Goal: Task Accomplishment & Management: Complete application form

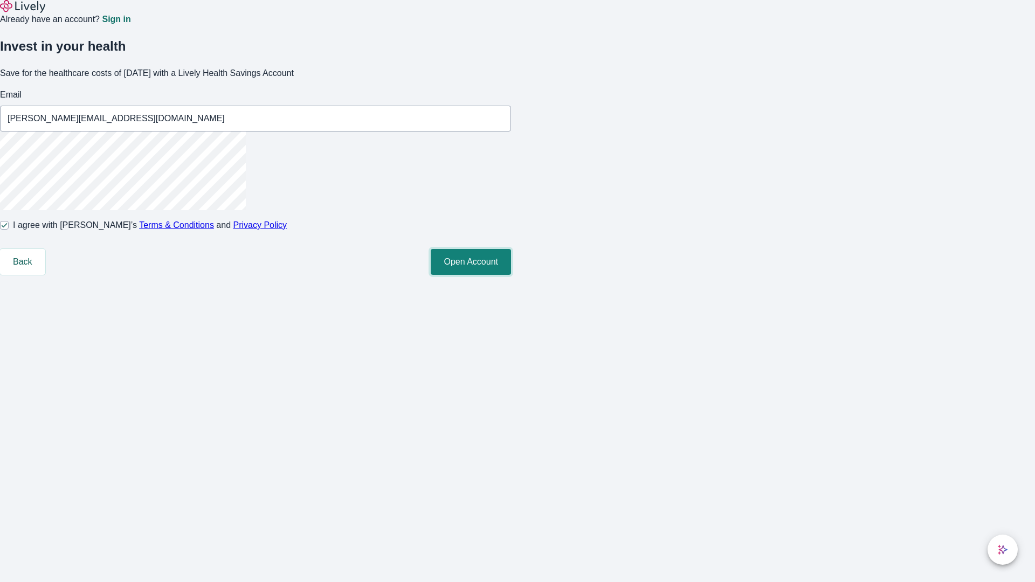
click at [511, 275] on button "Open Account" at bounding box center [471, 262] width 80 height 26
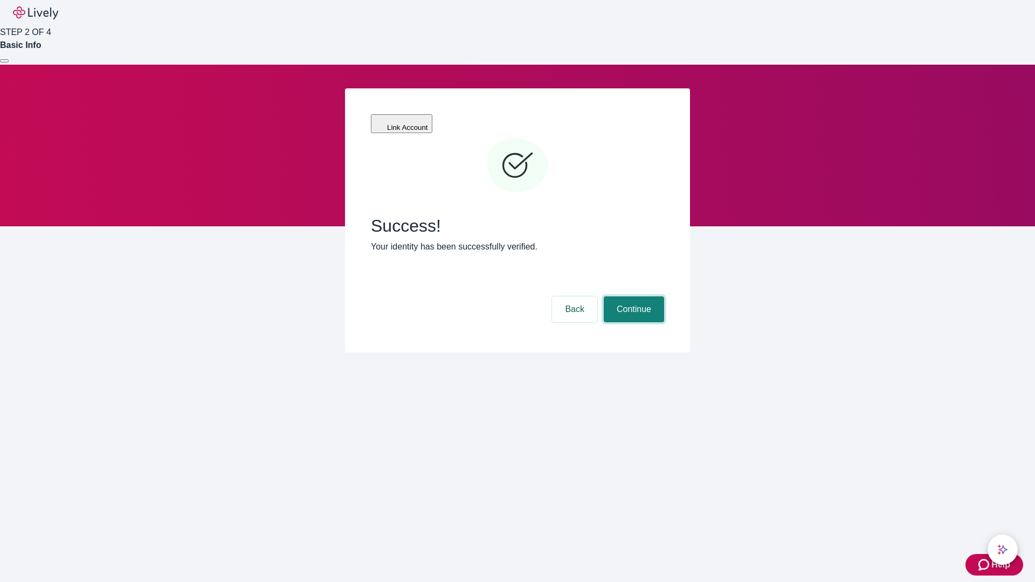
click at [632, 297] on button "Continue" at bounding box center [634, 310] width 60 height 26
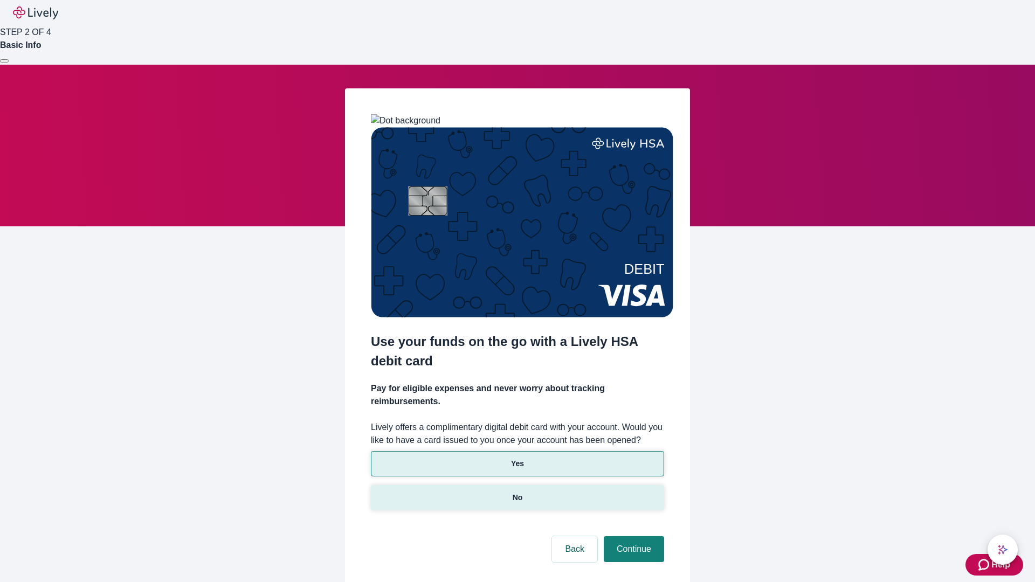
click at [517, 492] on p "No" at bounding box center [518, 497] width 10 height 11
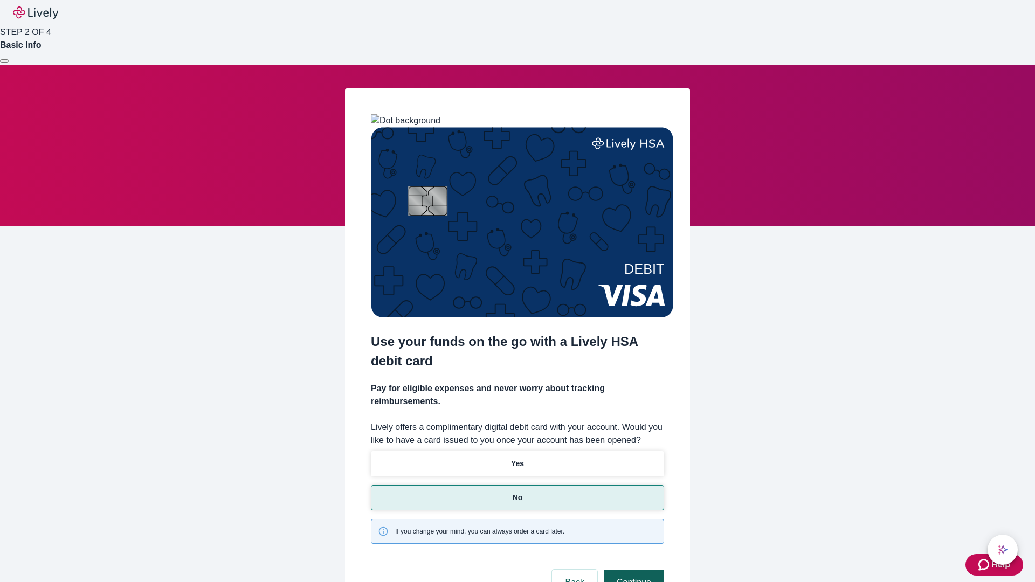
click at [632, 570] on button "Continue" at bounding box center [634, 583] width 60 height 26
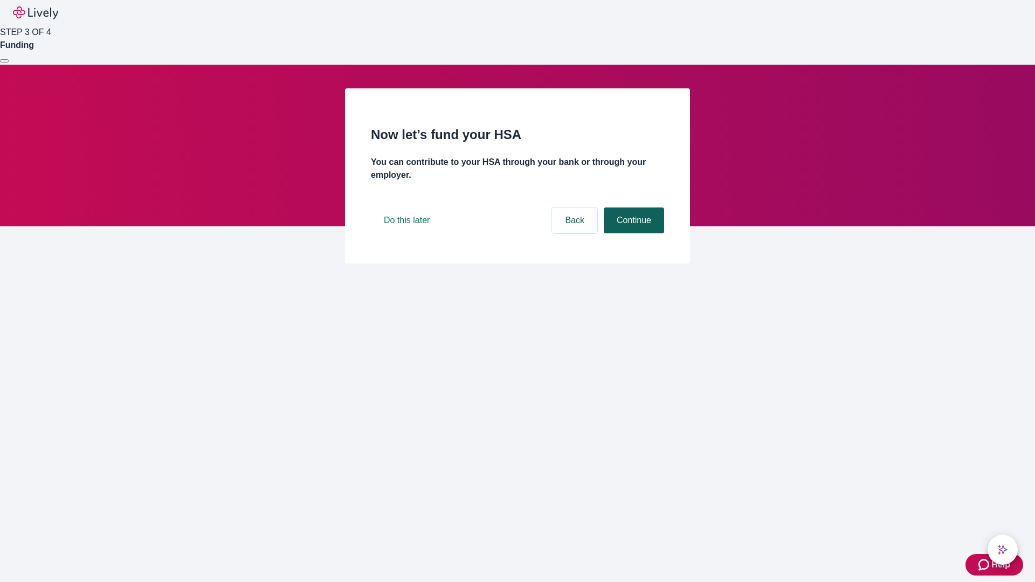
click at [632, 233] on button "Continue" at bounding box center [634, 221] width 60 height 26
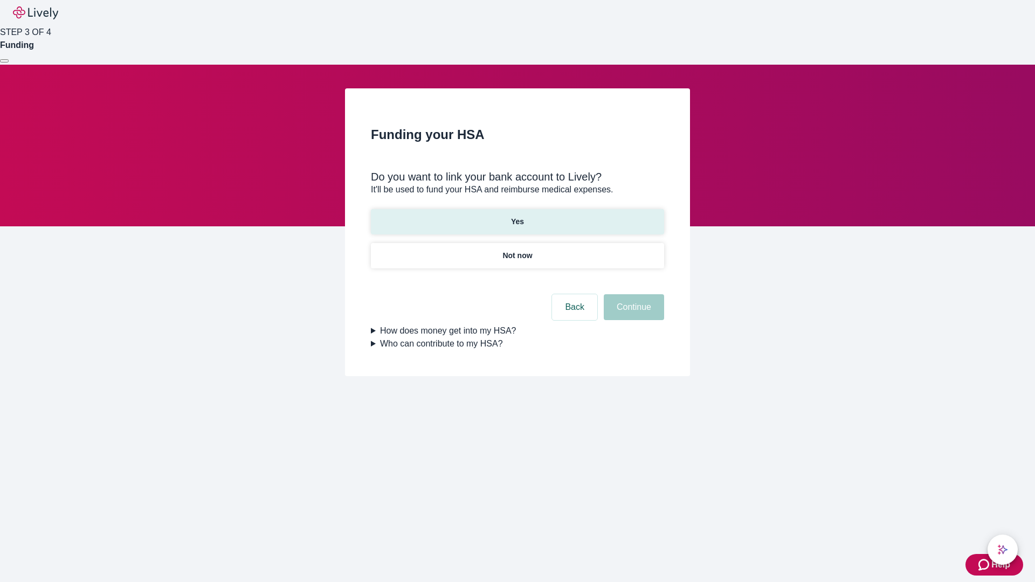
click at [517, 216] on p "Yes" at bounding box center [517, 221] width 13 height 11
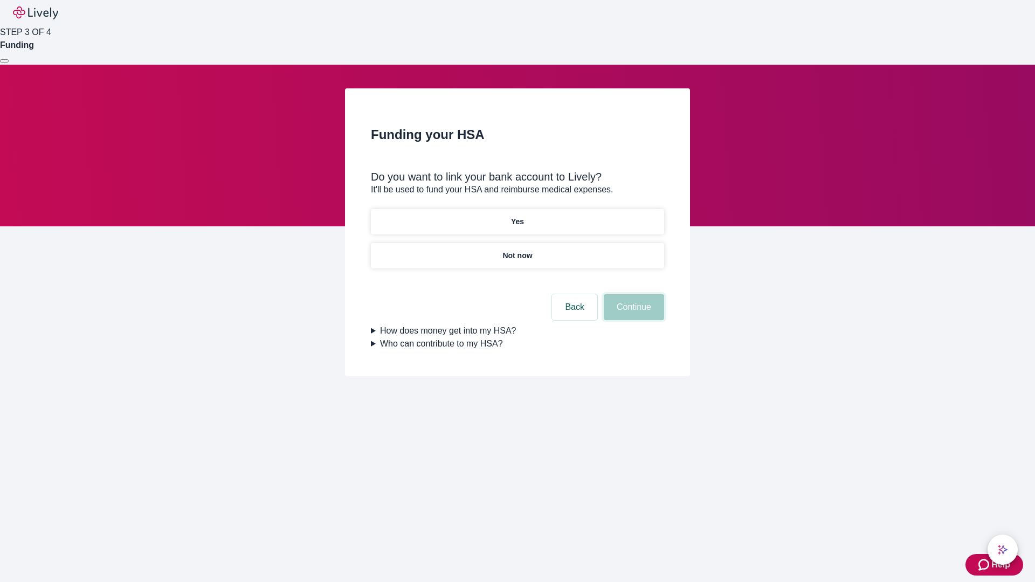
click at [632, 294] on button "Continue" at bounding box center [634, 307] width 60 height 26
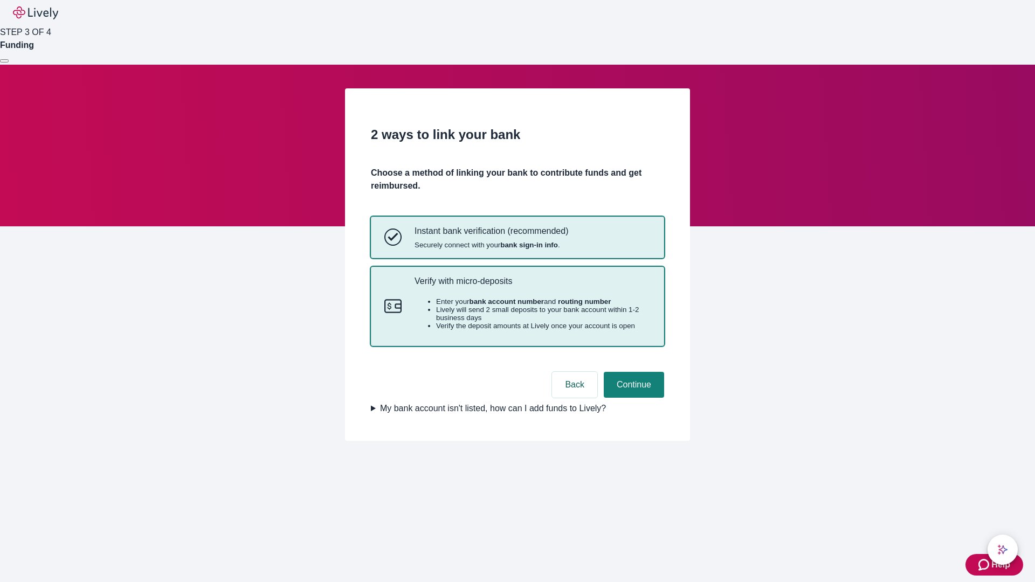
click at [532, 286] on p "Verify with micro-deposits" at bounding box center [533, 281] width 236 height 10
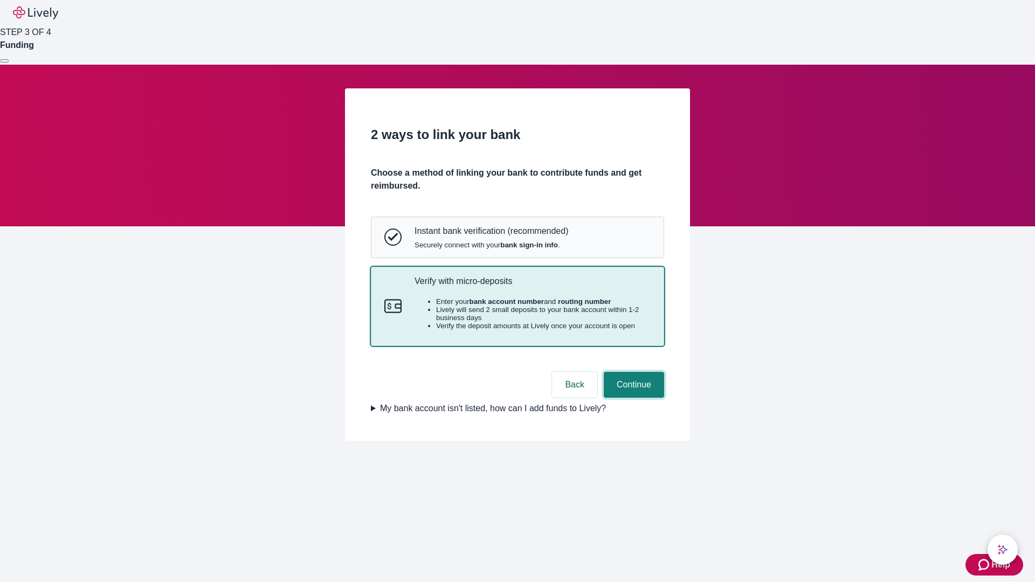
click at [632, 398] on button "Continue" at bounding box center [634, 385] width 60 height 26
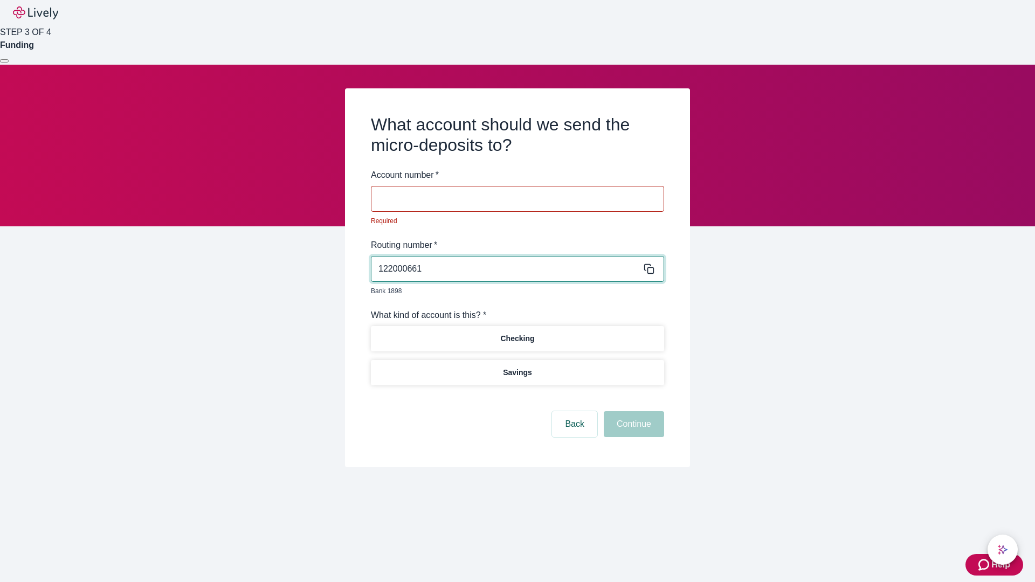
type input "122000661"
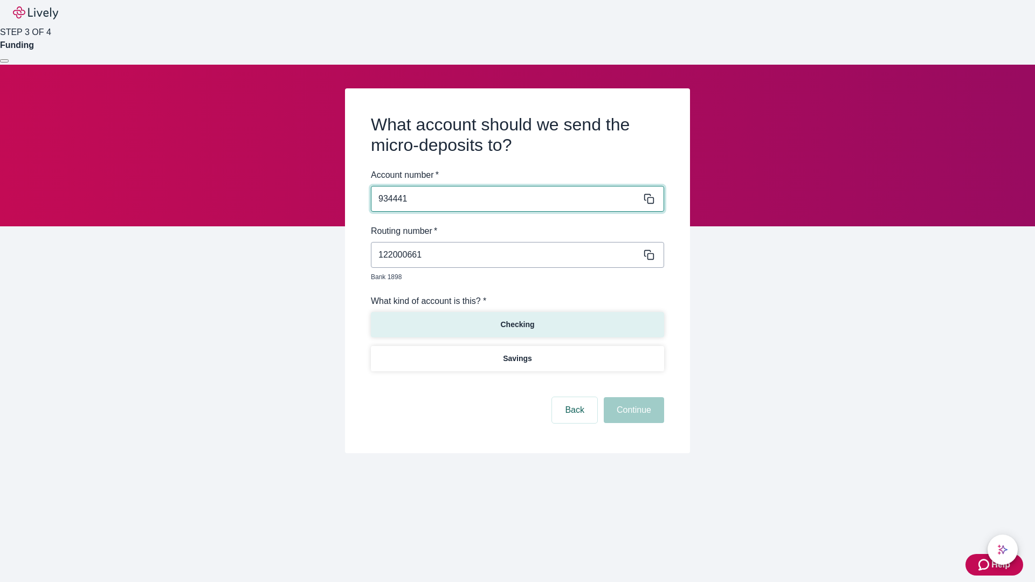
type input "934441"
click at [517, 319] on p "Checking" at bounding box center [517, 324] width 34 height 11
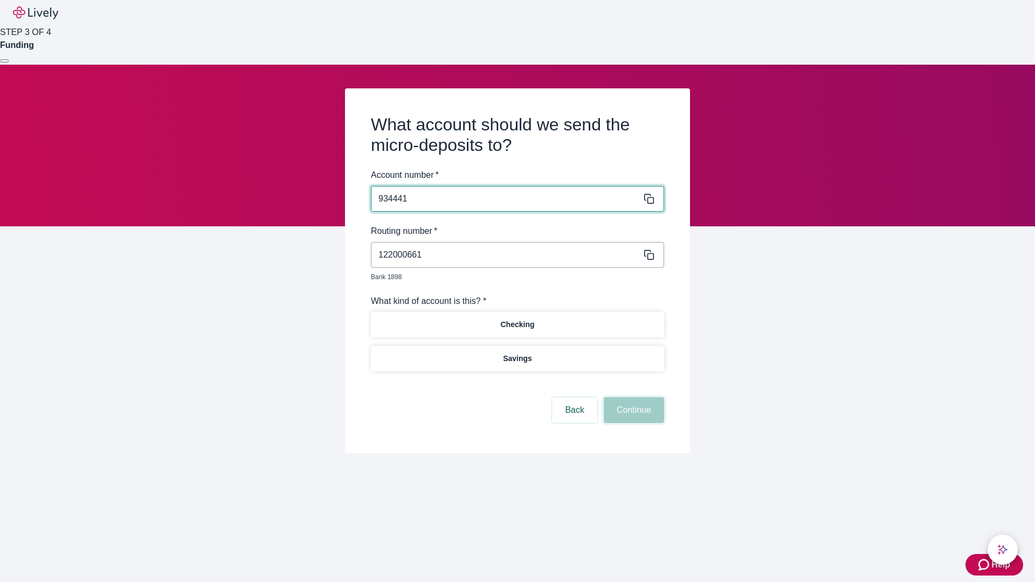
click at [632, 398] on button "Continue" at bounding box center [634, 410] width 60 height 26
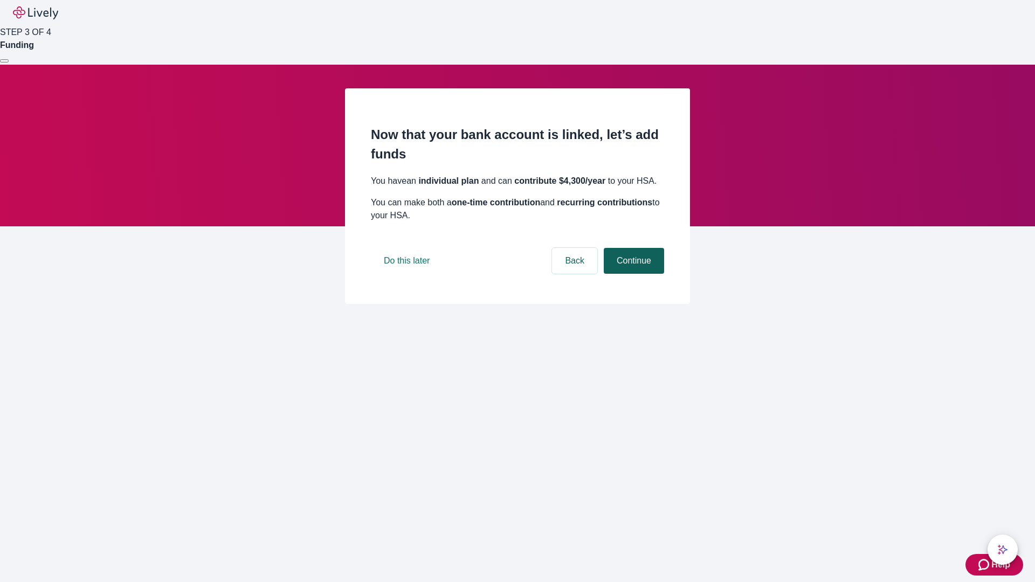
click at [632, 274] on button "Continue" at bounding box center [634, 261] width 60 height 26
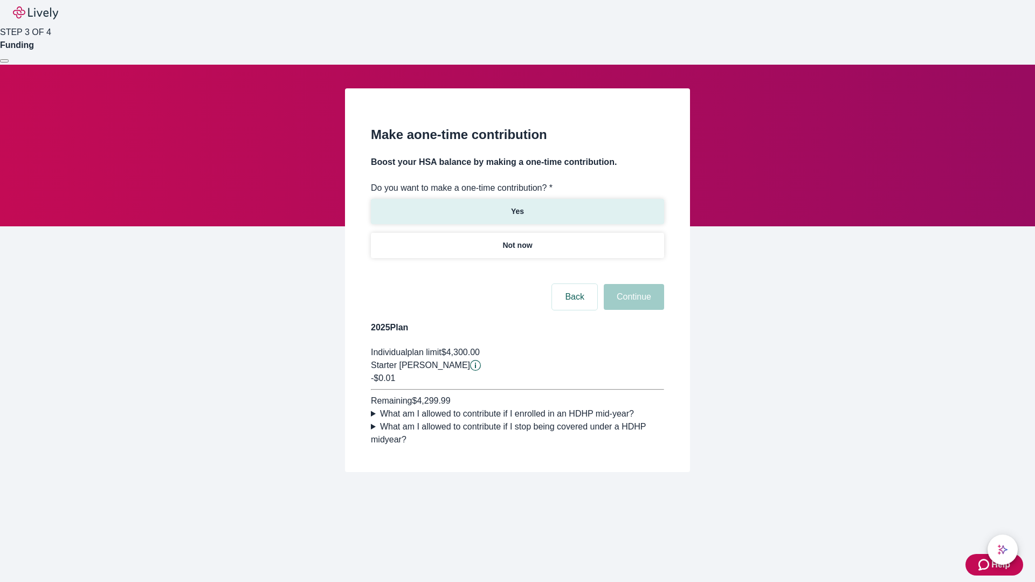
click at [517, 206] on p "Yes" at bounding box center [517, 211] width 13 height 11
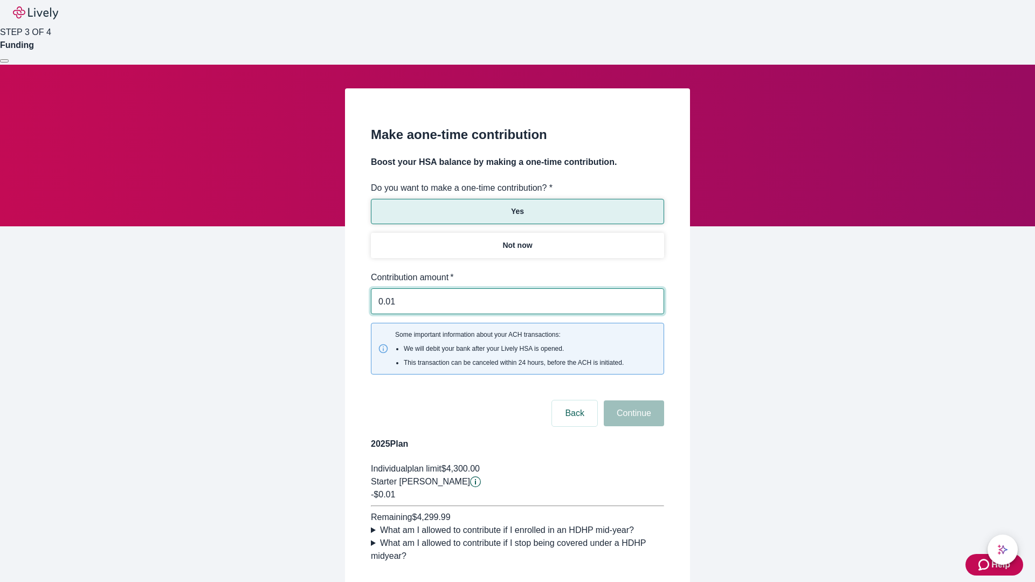
type input "0.01"
click at [632, 401] on button "Continue" at bounding box center [634, 414] width 60 height 26
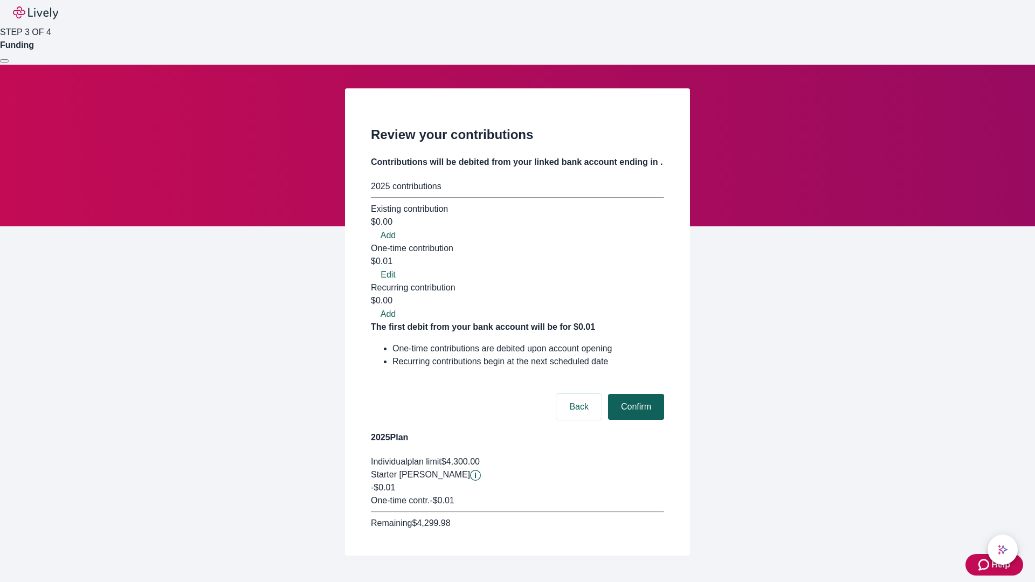
click at [635, 394] on button "Confirm" at bounding box center [636, 407] width 56 height 26
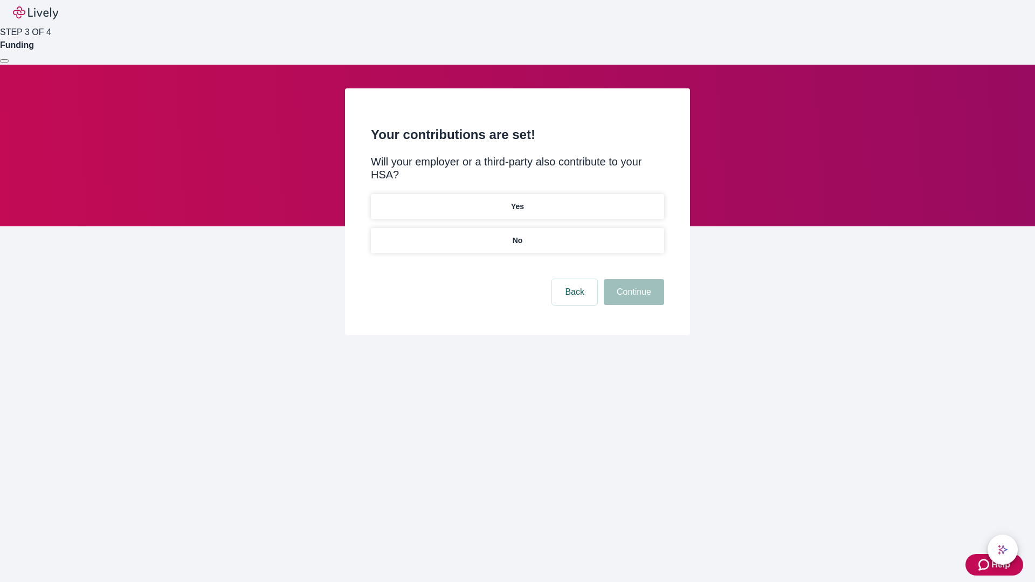
click at [517, 235] on p "No" at bounding box center [518, 240] width 10 height 11
click at [632, 279] on button "Continue" at bounding box center [634, 292] width 60 height 26
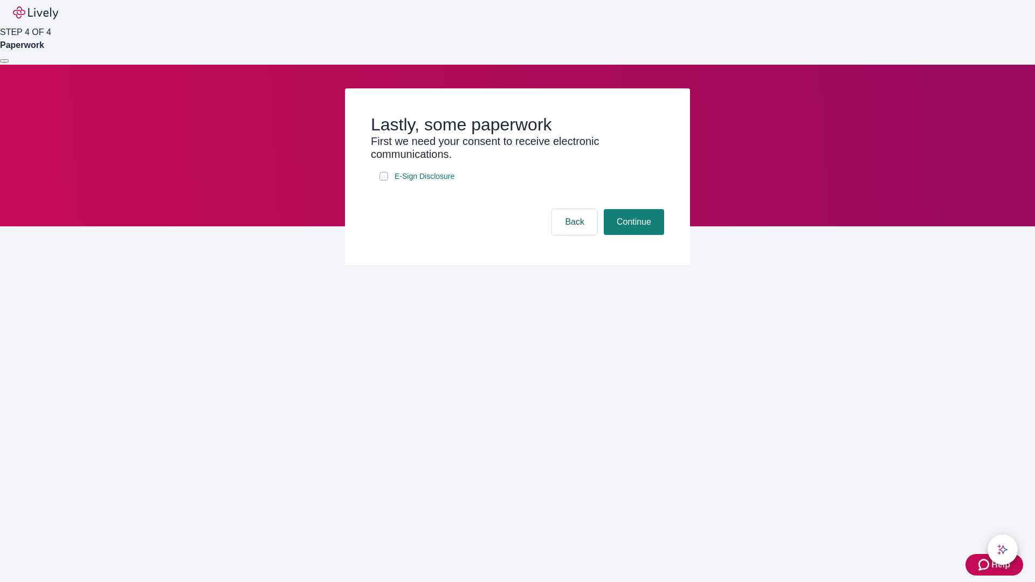
click at [384, 181] on input "E-Sign Disclosure" at bounding box center [384, 176] width 9 height 9
checkbox input "true"
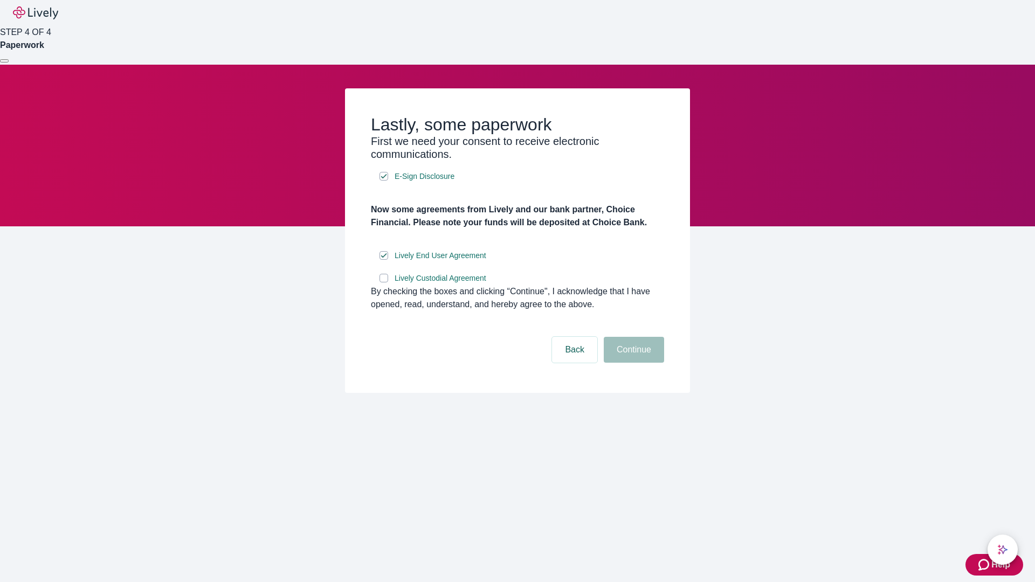
click at [384, 282] on input "Lively Custodial Agreement" at bounding box center [384, 278] width 9 height 9
checkbox input "true"
click at [632, 363] on button "Continue" at bounding box center [634, 350] width 60 height 26
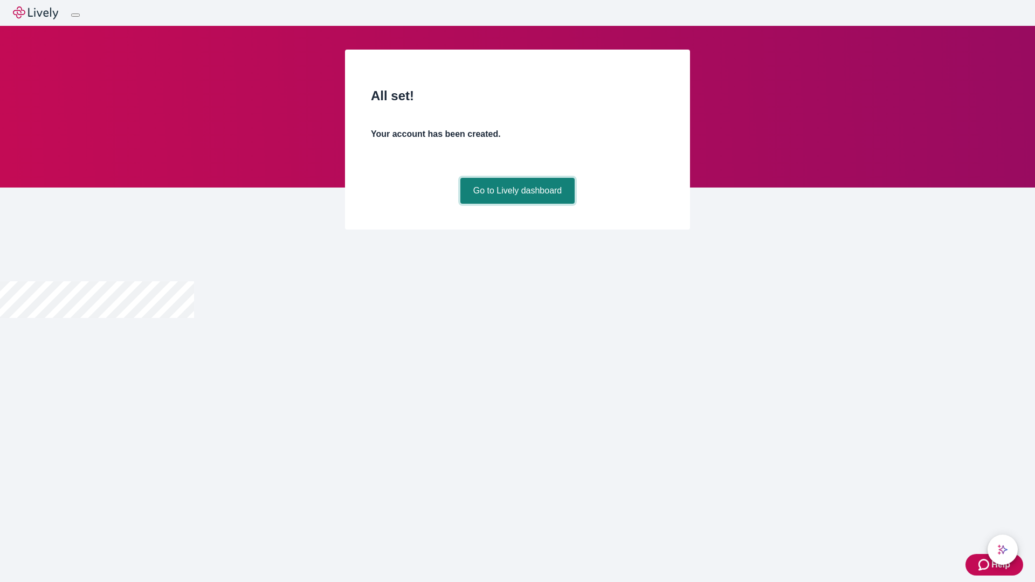
click at [517, 204] on link "Go to Lively dashboard" at bounding box center [517, 191] width 115 height 26
